Goal: Transaction & Acquisition: Purchase product/service

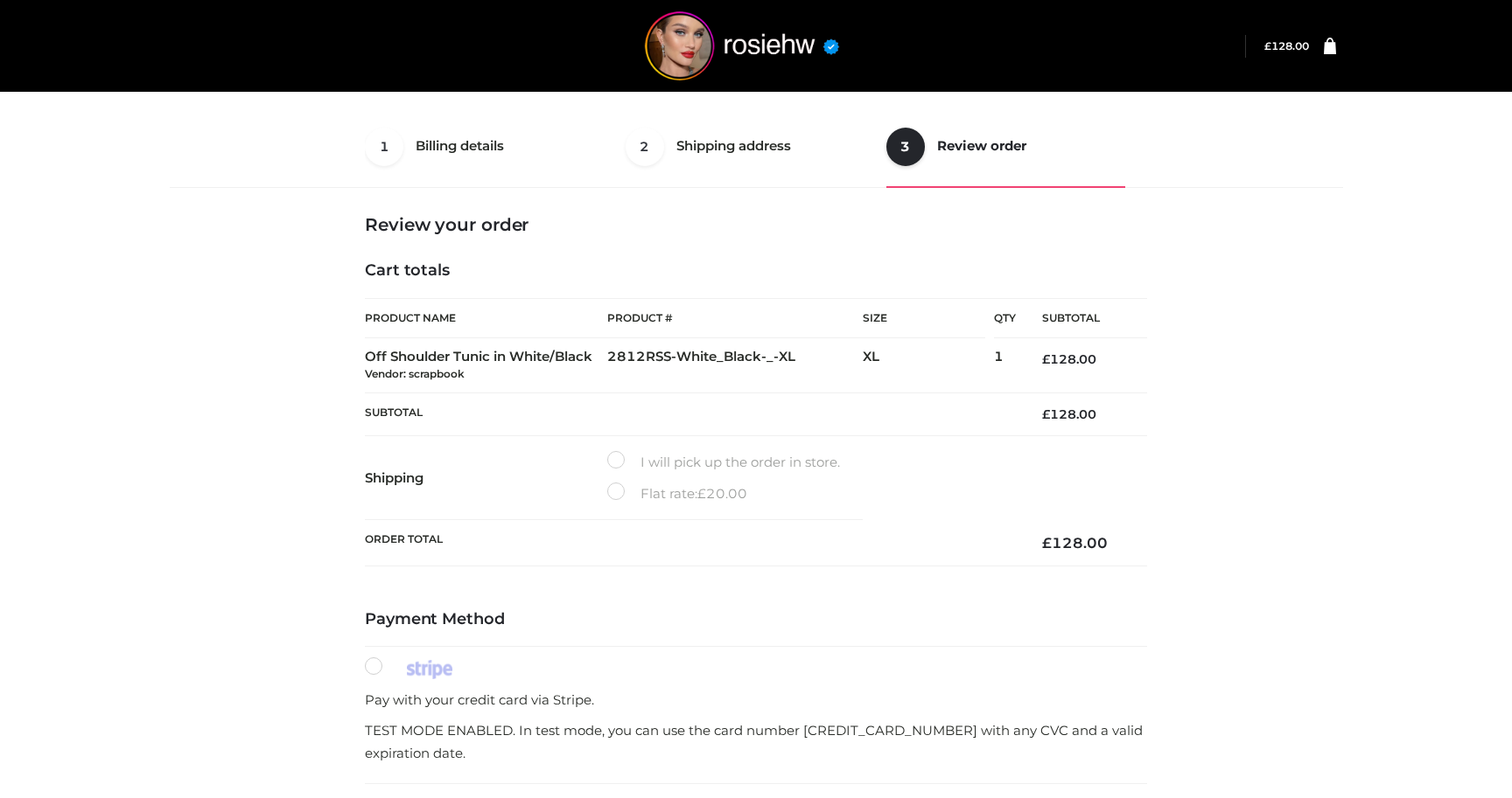
select select "**"
click at [686, 52] on img at bounding box center [742, 46] width 263 height 69
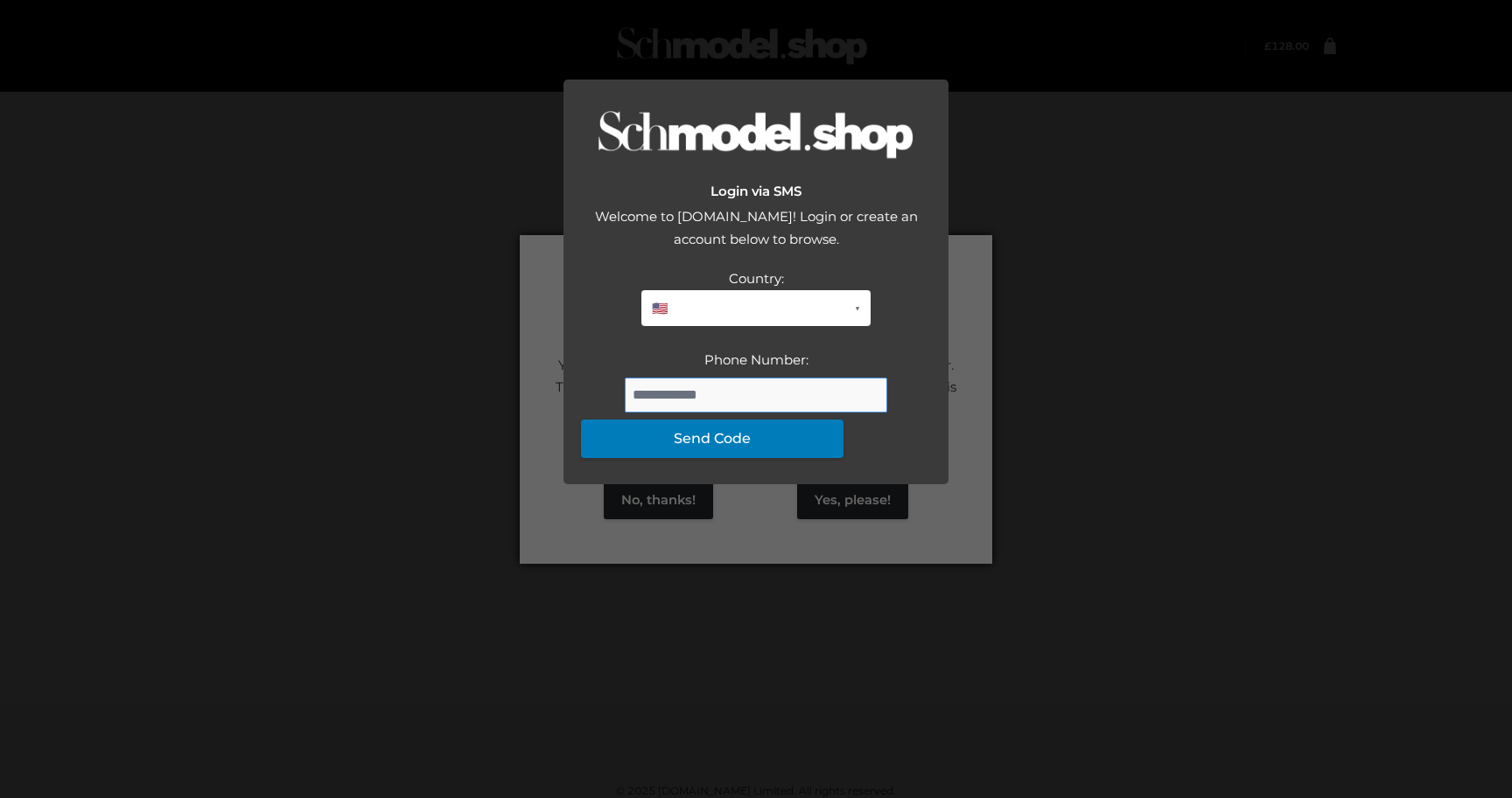
click at [711, 413] on input "Phone Number:" at bounding box center [756, 396] width 263 height 35
